Goal: Navigation & Orientation: Find specific page/section

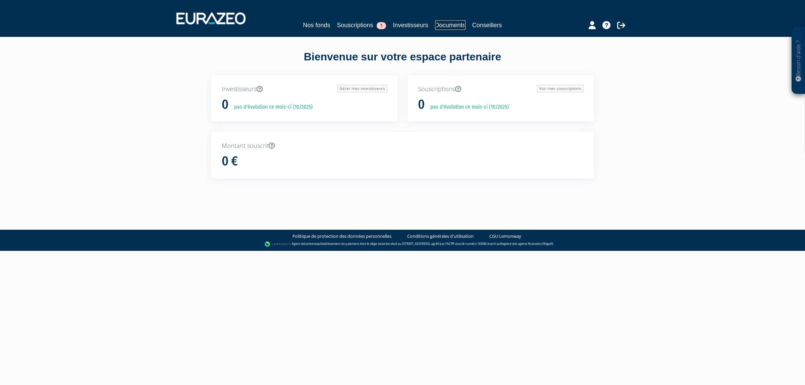
click at [452, 28] on link "Documents" at bounding box center [450, 24] width 31 height 9
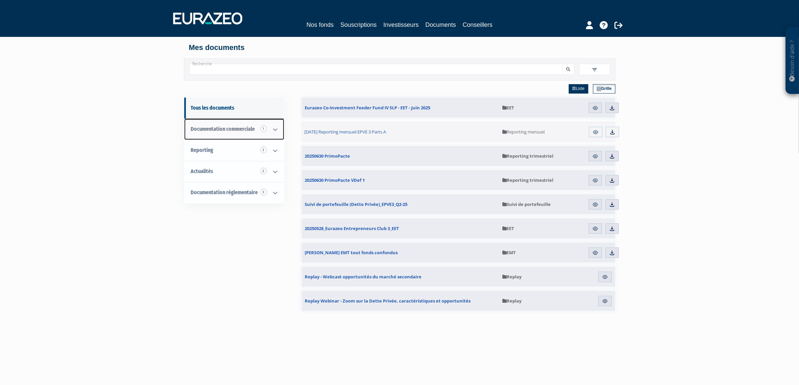
click at [237, 129] on span "Documentation commerciale 1" at bounding box center [223, 129] width 64 height 6
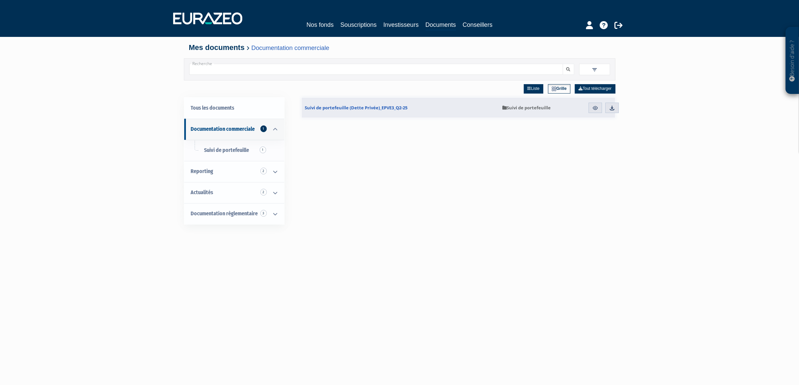
click at [431, 19] on div "Nos fonds Souscriptions Investisseurs Documents Conseillers" at bounding box center [399, 18] width 462 height 25
click at [431, 20] on link "Documents" at bounding box center [440, 25] width 31 height 10
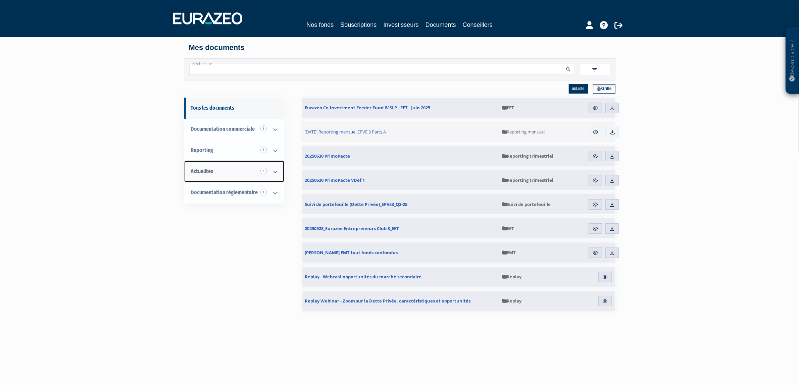
click at [275, 173] on icon at bounding box center [275, 171] width 17 height 21
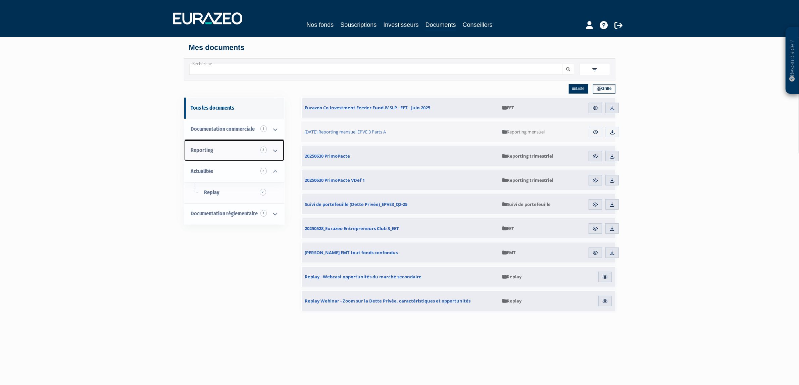
click at [235, 156] on link "Reporting 2" at bounding box center [234, 150] width 100 height 21
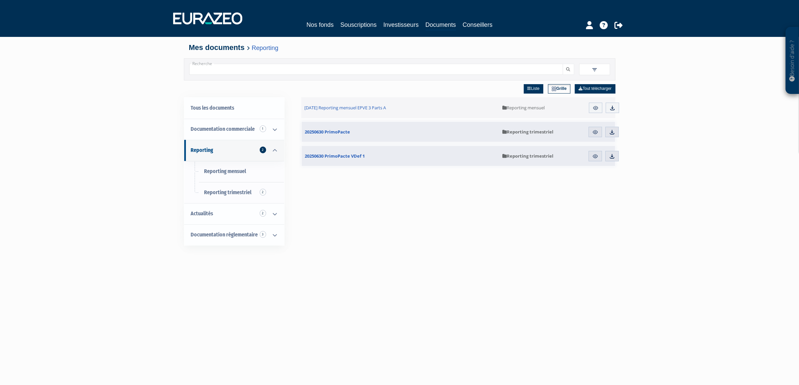
click at [423, 21] on div "Nos fonds Souscriptions Investisseurs Documents Conseillers" at bounding box center [399, 25] width 308 height 10
click at [443, 23] on link "Documents" at bounding box center [440, 25] width 31 height 10
